Goal: Task Accomplishment & Management: Manage account settings

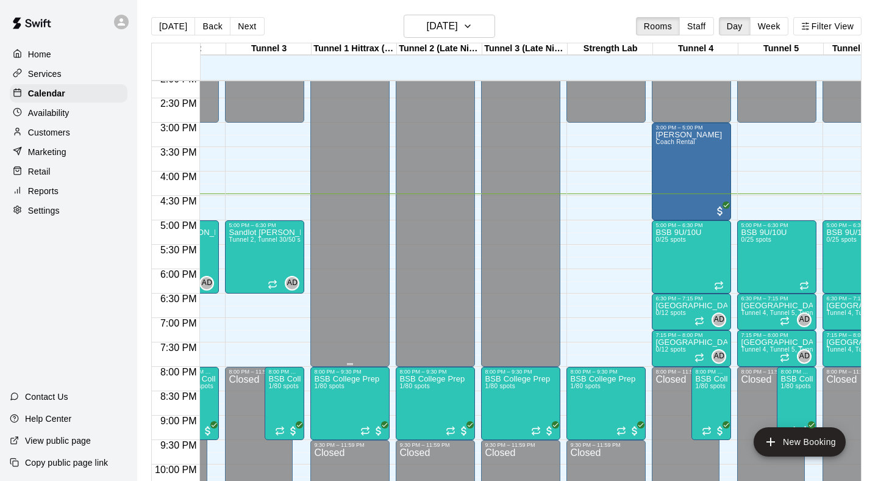
scroll to position [687, 145]
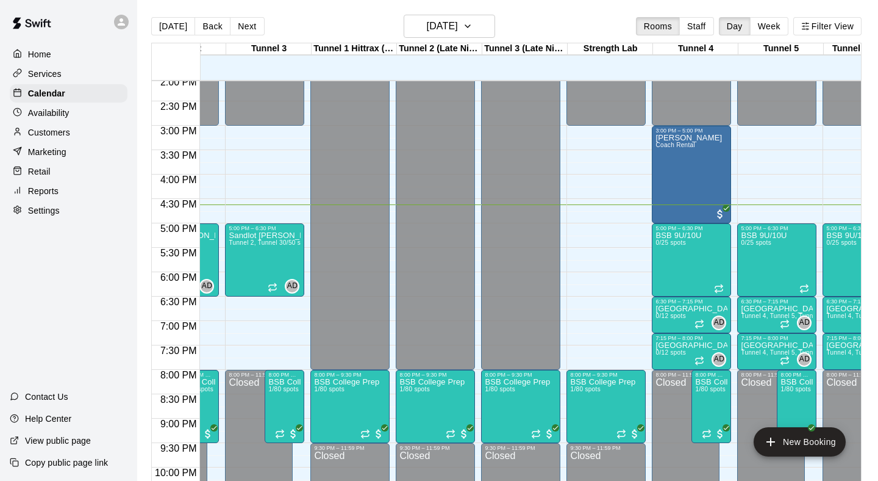
click at [64, 107] on p "Availability" at bounding box center [48, 113] width 41 height 12
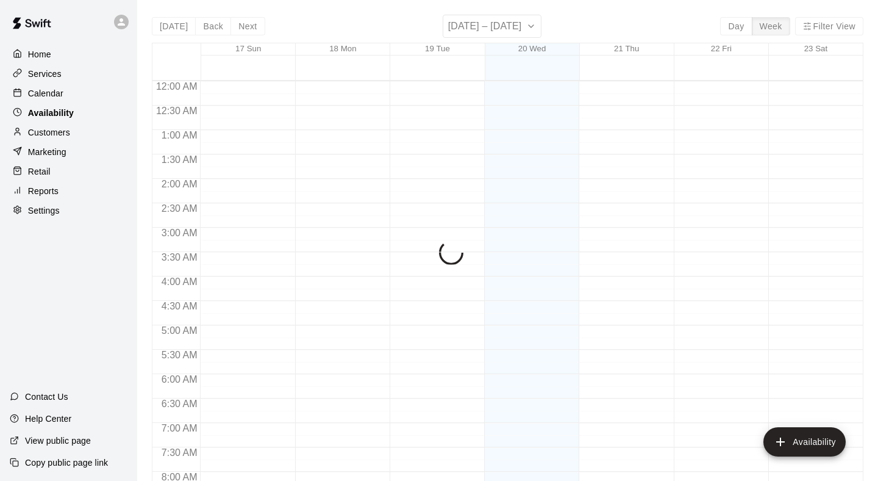
scroll to position [758, 0]
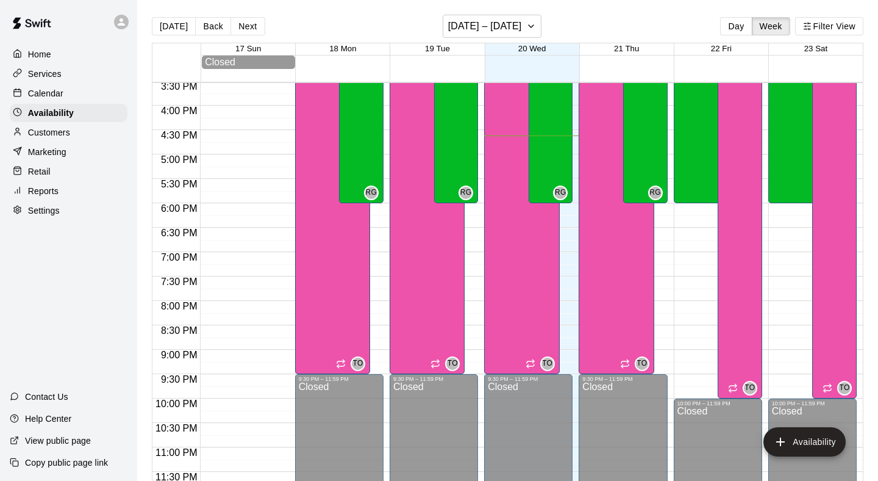
click at [70, 132] on div "Customers" at bounding box center [69, 132] width 118 height 18
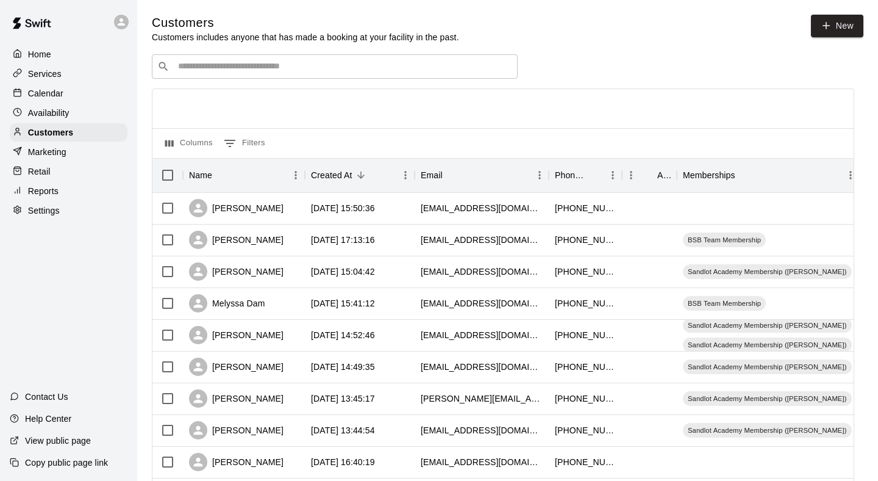
click at [71, 89] on div "Calendar" at bounding box center [69, 93] width 118 height 18
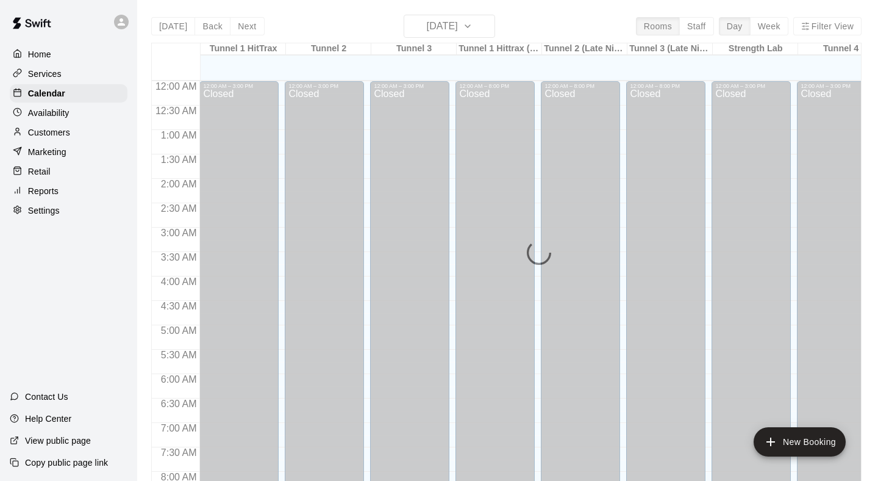
scroll to position [722, 0]
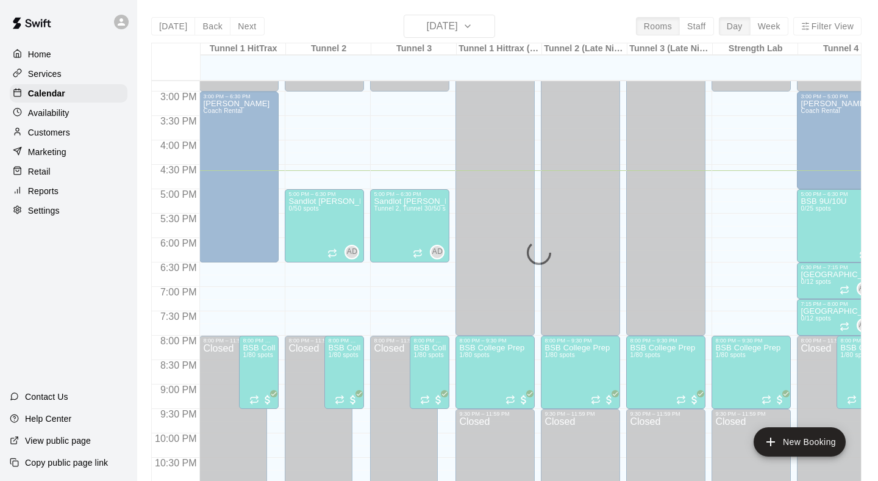
click at [79, 111] on div "Availability" at bounding box center [69, 113] width 118 height 18
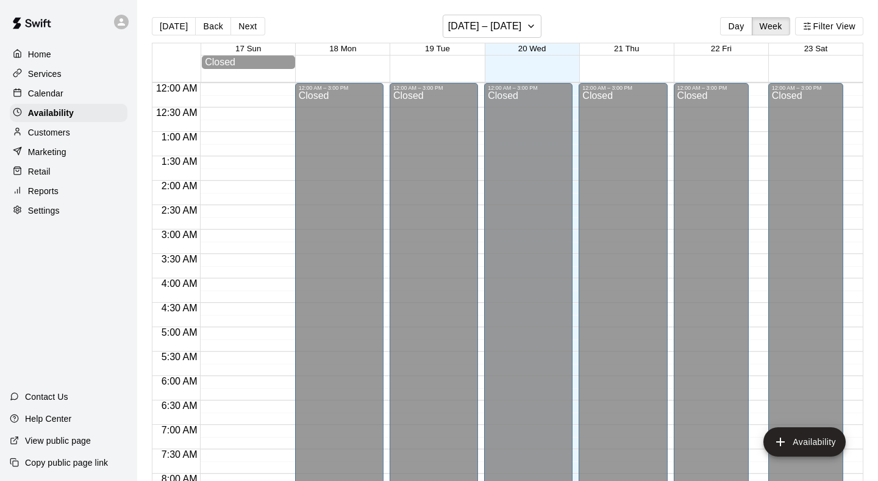
scroll to position [758, 0]
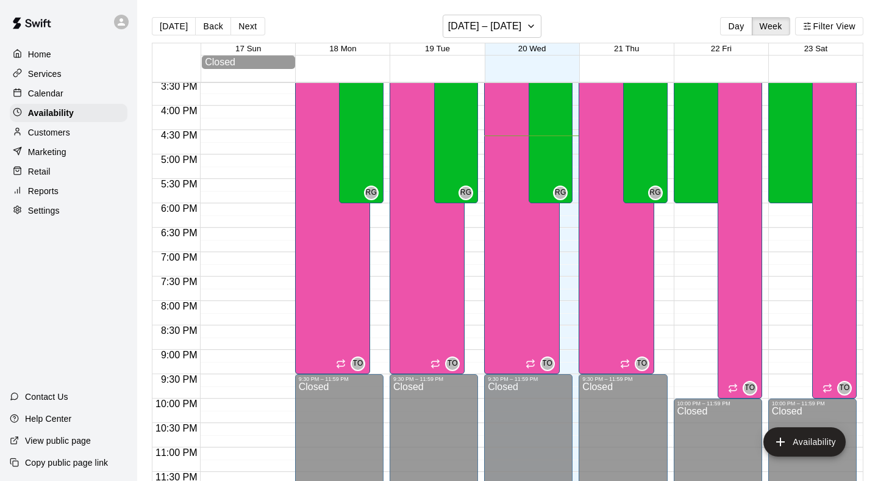
click at [70, 128] on p "Customers" at bounding box center [49, 132] width 42 height 12
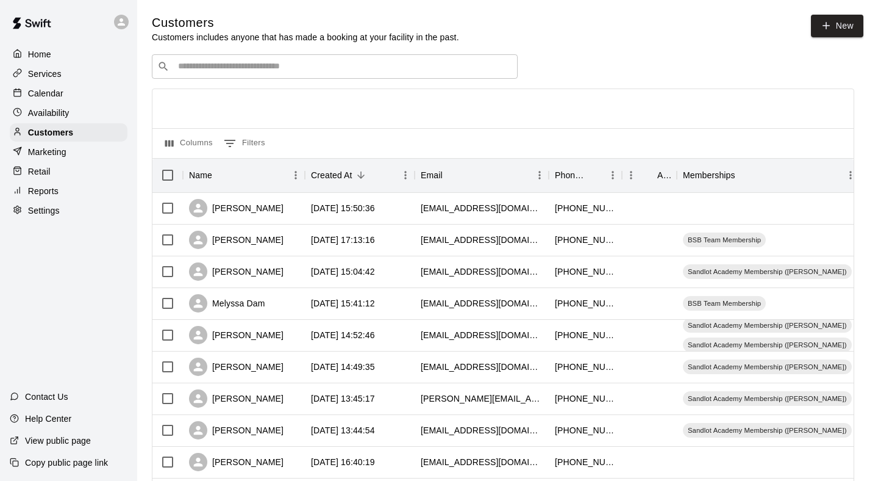
click at [350, 62] on input "Search customers by name or email" at bounding box center [343, 66] width 338 height 12
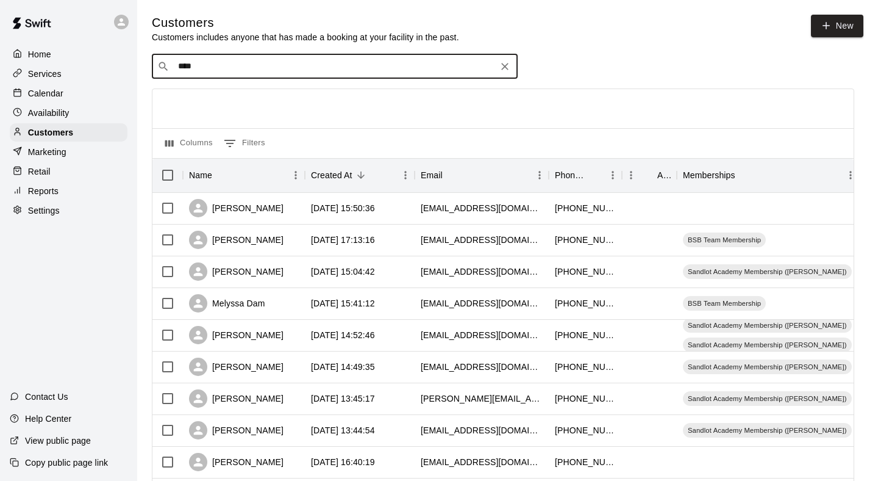
type input "*****"
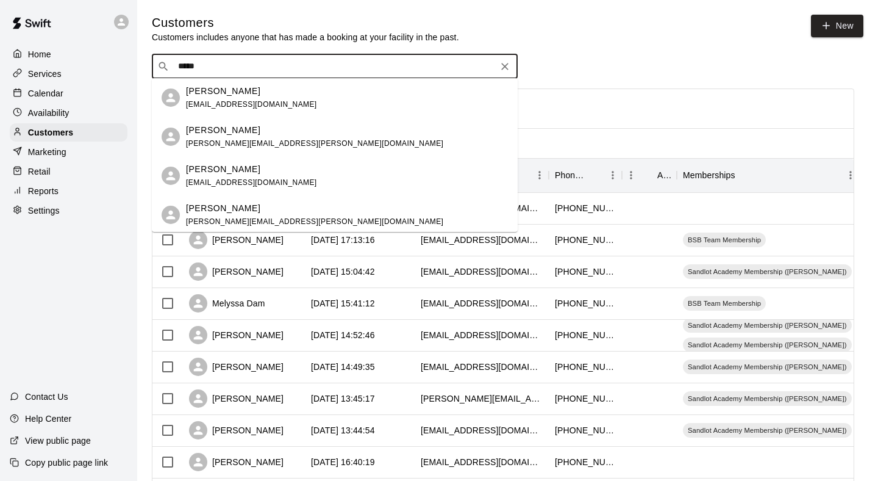
click at [289, 98] on div "[PERSON_NAME] [PERSON_NAME][EMAIL_ADDRESS][DOMAIN_NAME]" at bounding box center [347, 98] width 322 height 26
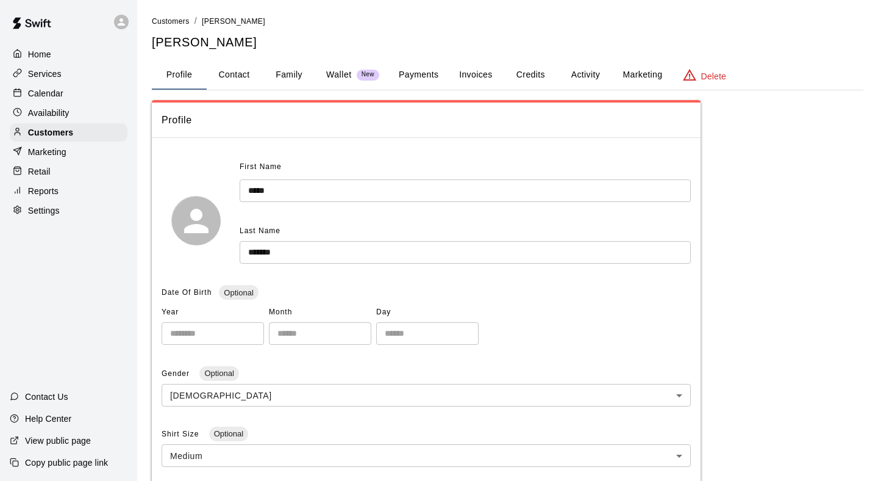
click at [586, 77] on button "Activity" at bounding box center [585, 74] width 55 height 29
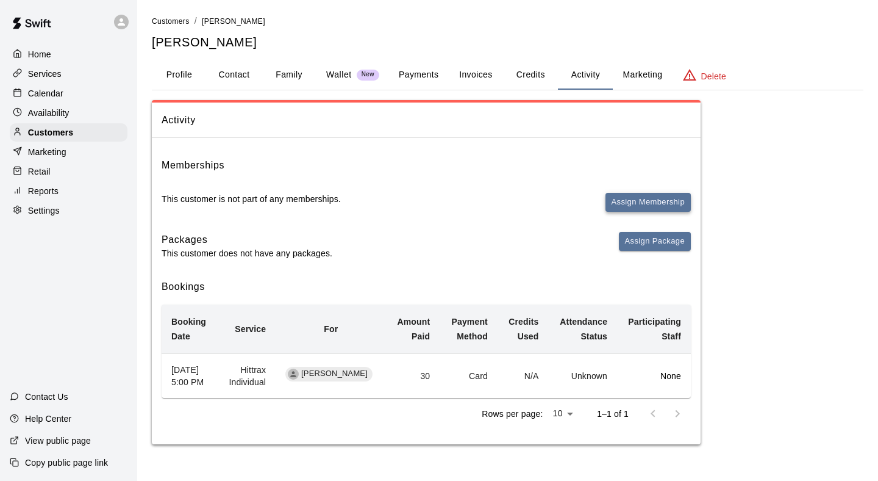
click at [644, 204] on button "Assign Membership" at bounding box center [648, 202] width 85 height 19
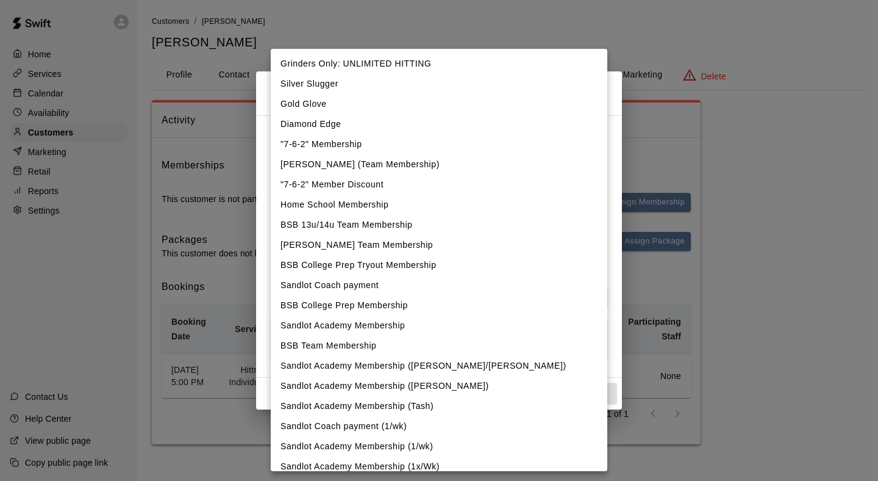
click at [539, 156] on body "Home Services Calendar Availability Customers Marketing Retail Reports Settings…" at bounding box center [439, 234] width 878 height 468
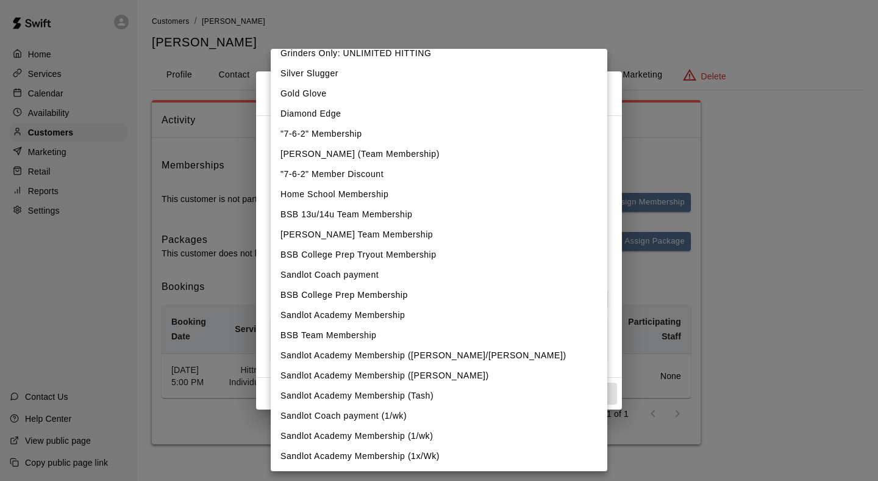
scroll to position [10, 0]
click at [355, 331] on li "BSB Team Membership" at bounding box center [439, 335] width 337 height 20
type input "**********"
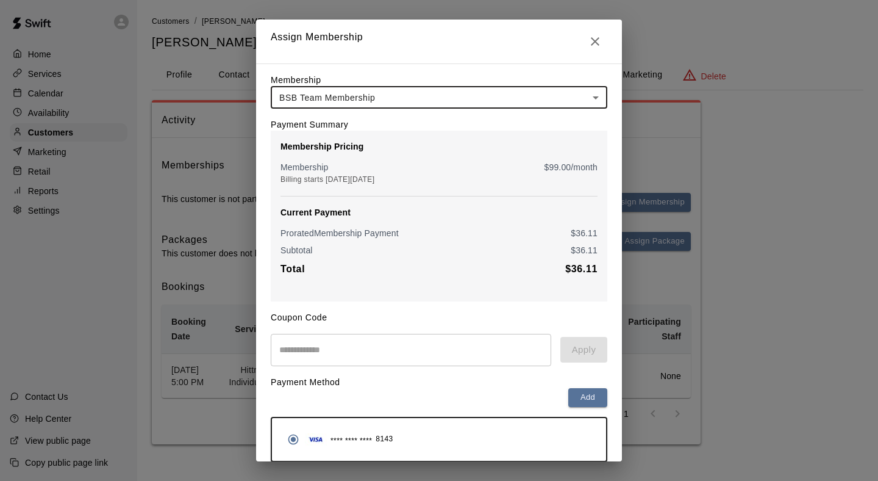
scroll to position [41, 0]
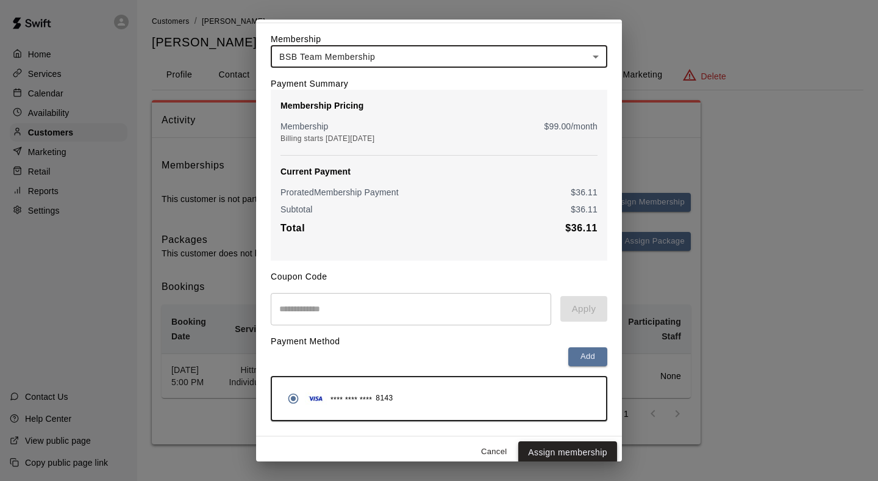
click at [586, 449] on button "Assign membership" at bounding box center [567, 452] width 99 height 23
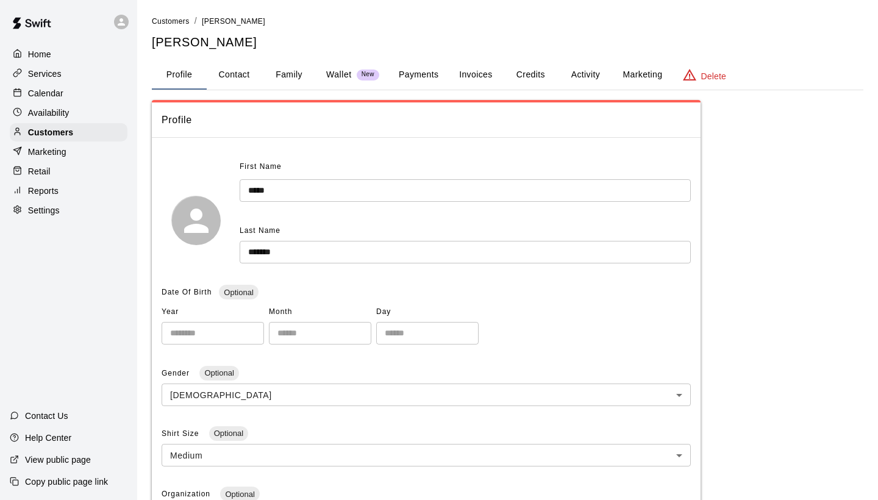
click at [52, 73] on p "Services" at bounding box center [45, 74] width 34 height 12
